Goal: Transaction & Acquisition: Purchase product/service

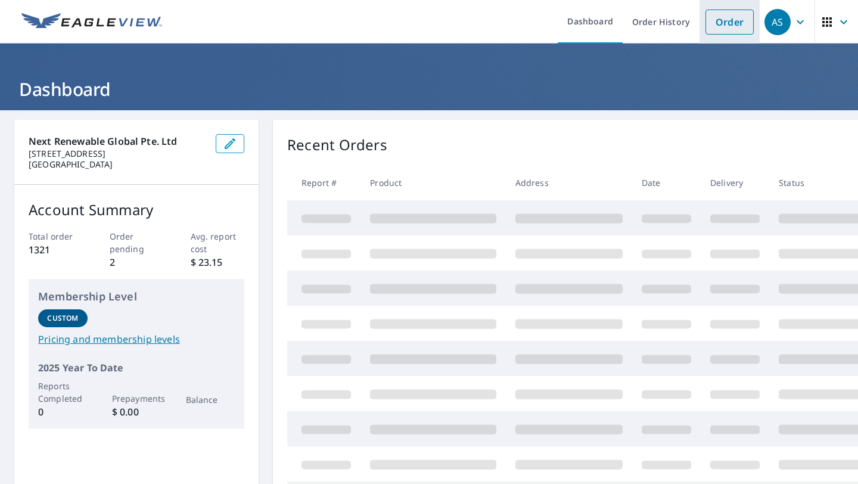
click at [728, 19] on link "Order" at bounding box center [729, 22] width 48 height 25
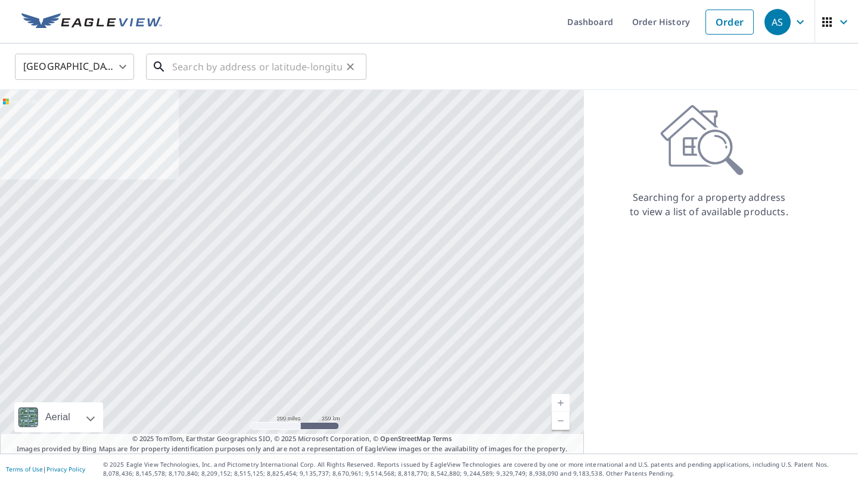
click at [260, 66] on input "text" at bounding box center [257, 66] width 170 height 33
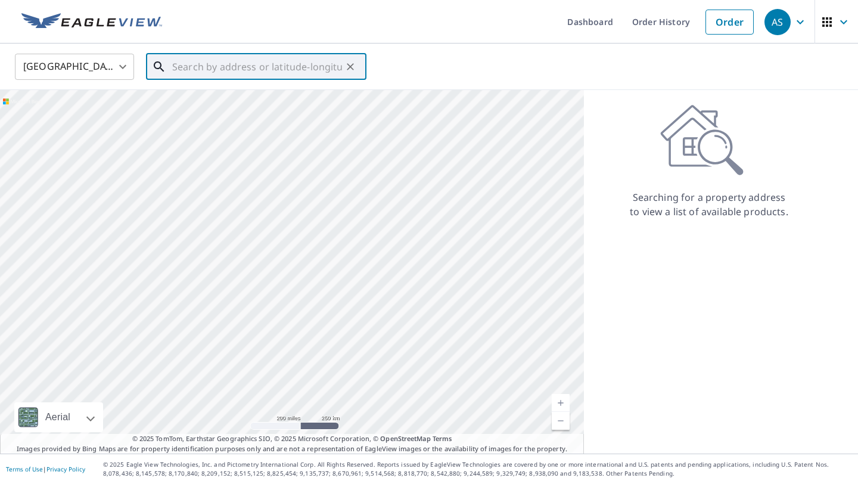
paste input "[STREET_ADDRESS][US_STATE]"
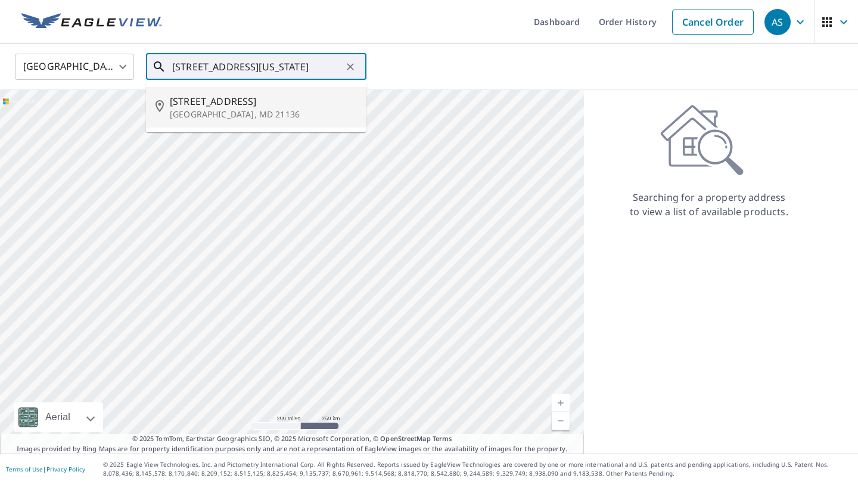
click at [212, 104] on span "[STREET_ADDRESS]" at bounding box center [263, 101] width 187 height 14
type input "[STREET_ADDRESS]"
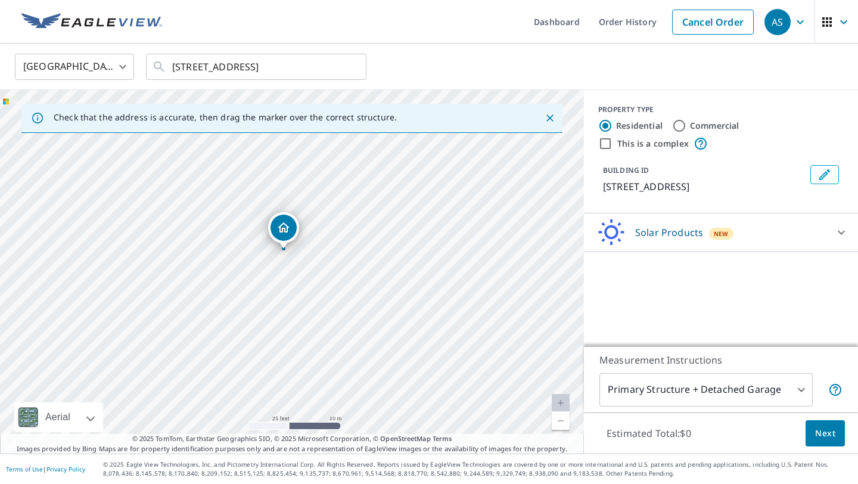
click at [746, 247] on div "Solar Products New" at bounding box center [709, 233] width 233 height 28
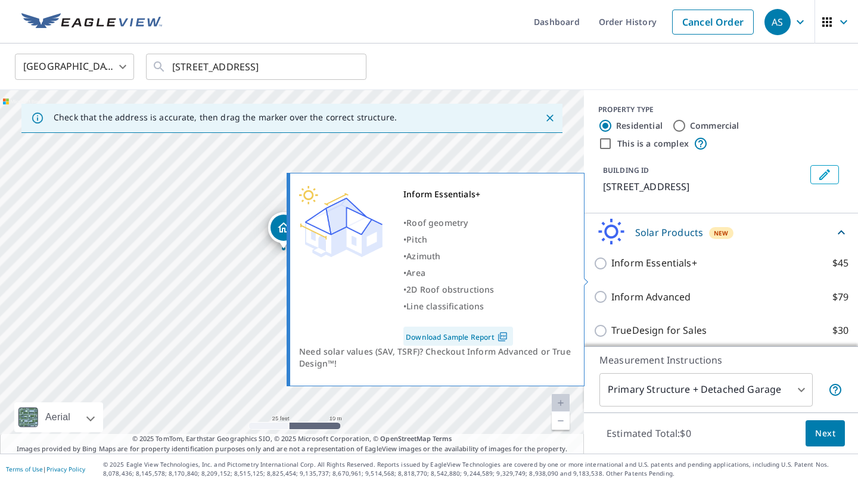
click at [650, 270] on p "Inform Essentials+" at bounding box center [654, 263] width 86 height 15
click at [611, 270] on input "Inform Essentials+ $45" at bounding box center [602, 263] width 18 height 14
checkbox input "true"
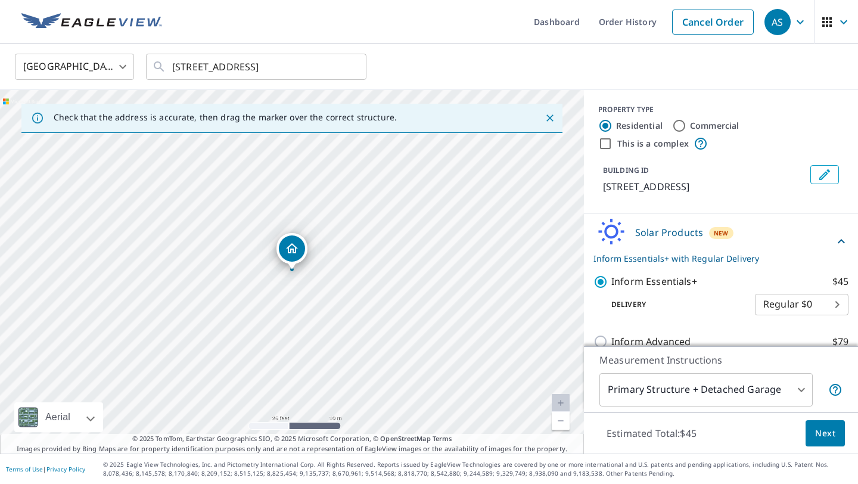
click at [820, 436] on span "Next" at bounding box center [825, 433] width 20 height 15
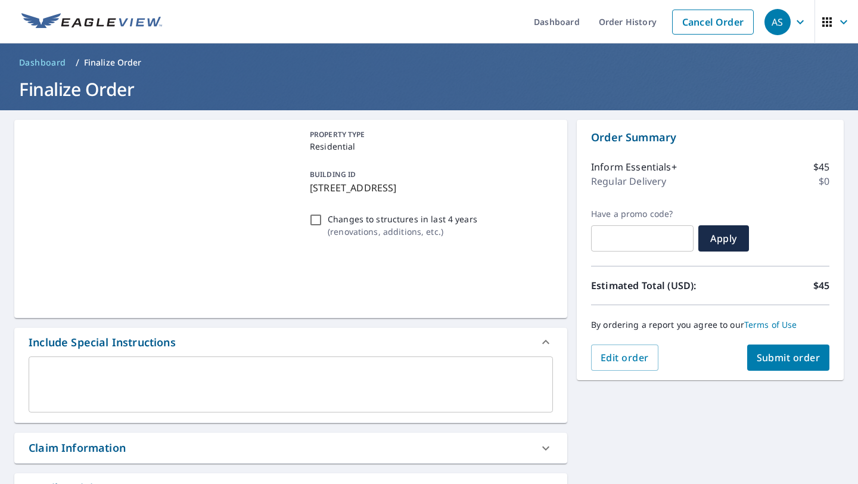
click at [789, 361] on span "Submit order" at bounding box center [788, 357] width 64 height 13
